Goal: Information Seeking & Learning: Check status

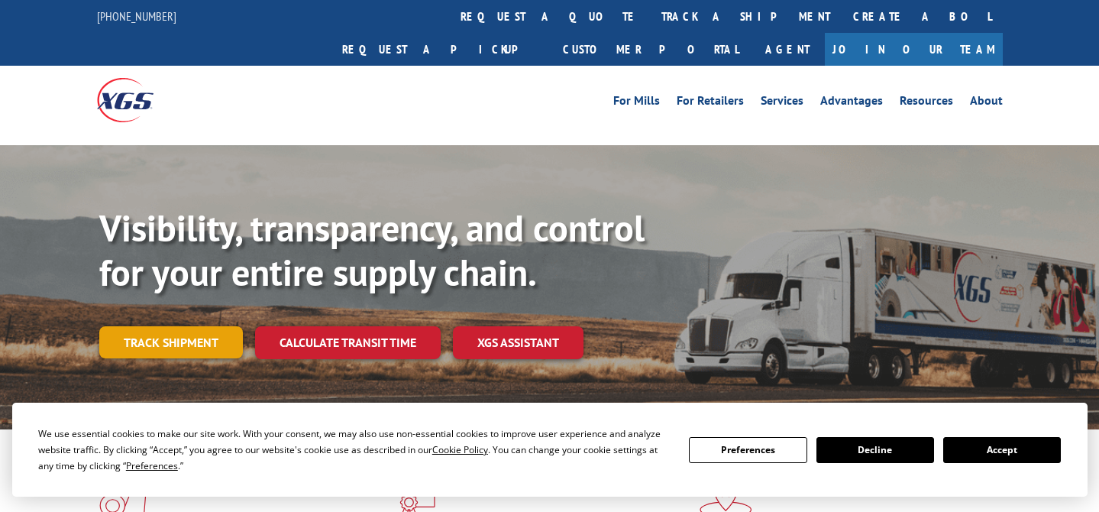
click at [209, 326] on link "Track shipment" at bounding box center [171, 342] width 144 height 32
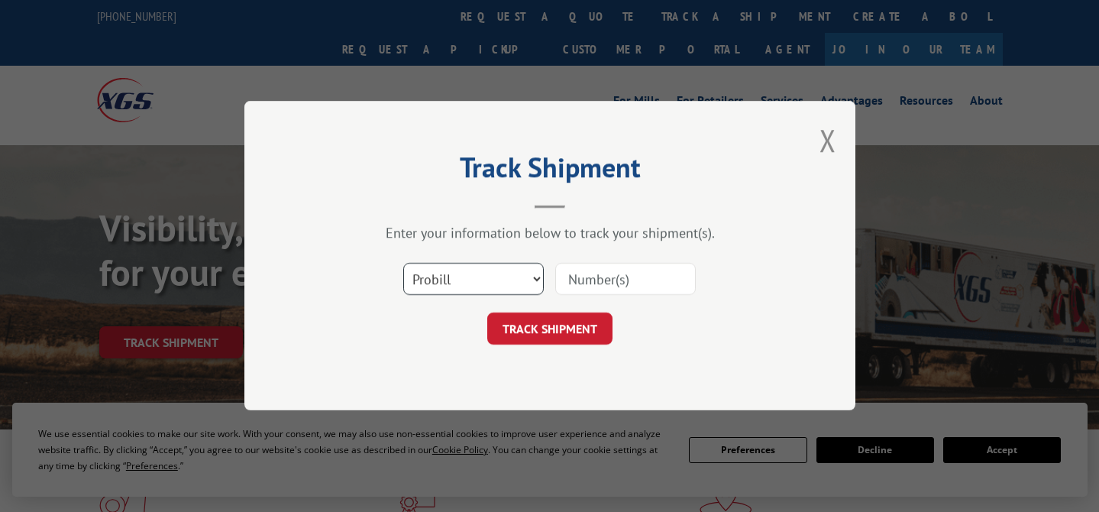
click at [439, 273] on select "Select category... Probill BOL PO" at bounding box center [473, 279] width 140 height 32
select select "bol"
click at [403, 263] on select "Select category... Probill BOL PO" at bounding box center [473, 279] width 140 height 32
click at [571, 273] on input at bounding box center [625, 279] width 140 height 32
paste input "0915288"
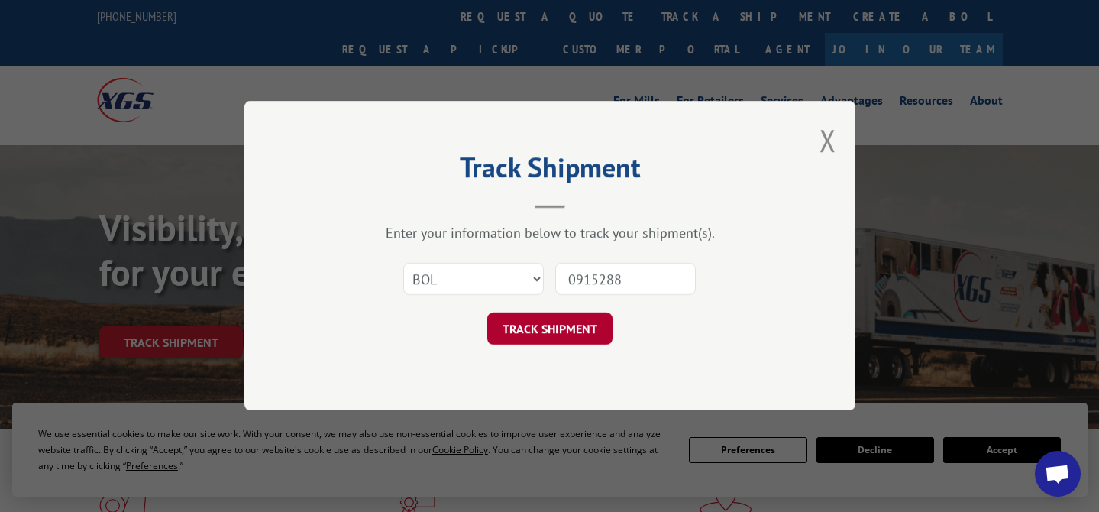
type input "0915288"
click at [544, 327] on button "TRACK SHIPMENT" at bounding box center [549, 329] width 125 height 32
